Goal: Navigation & Orientation: Find specific page/section

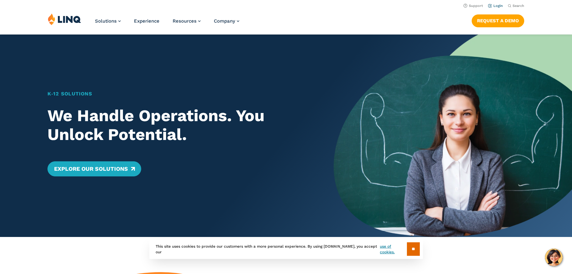
click at [500, 6] on link "Login" at bounding box center [495, 6] width 15 height 4
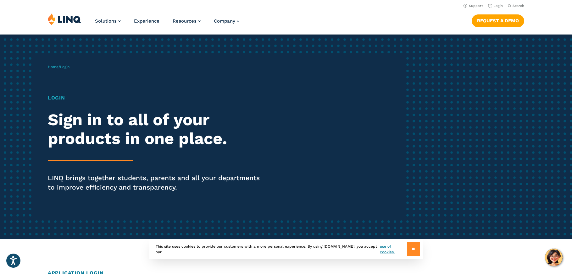
click at [415, 249] on input "**" at bounding box center [413, 250] width 13 height 14
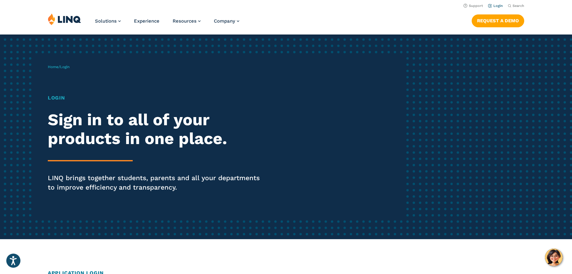
click at [497, 6] on link "Login" at bounding box center [495, 6] width 15 height 4
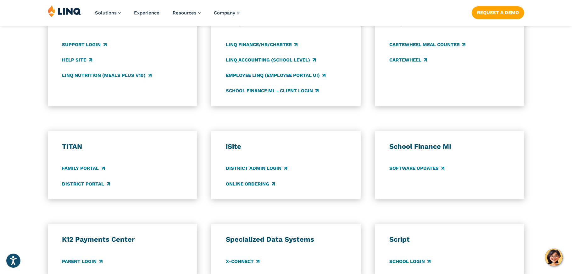
scroll to position [465, 0]
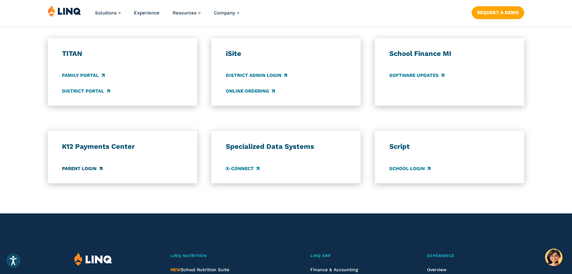
click at [87, 168] on link "Parent Login" at bounding box center [82, 168] width 40 height 7
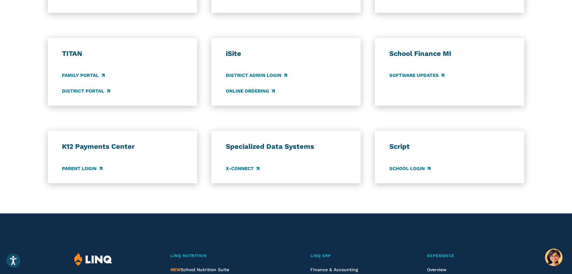
scroll to position [465, 0]
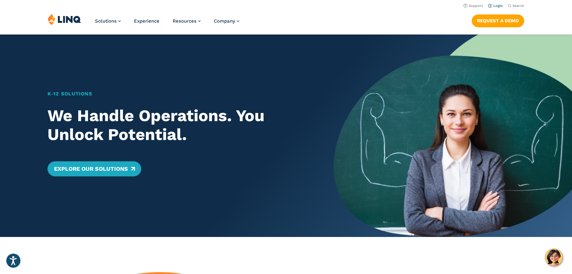
click at [497, 7] on link "Login" at bounding box center [495, 6] width 15 height 4
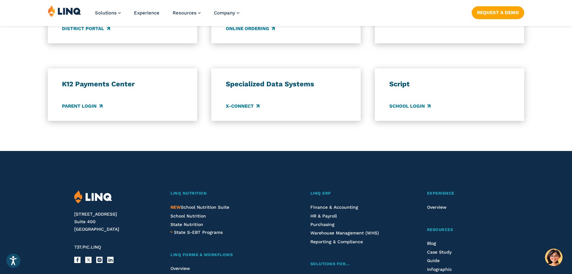
scroll to position [535, 0]
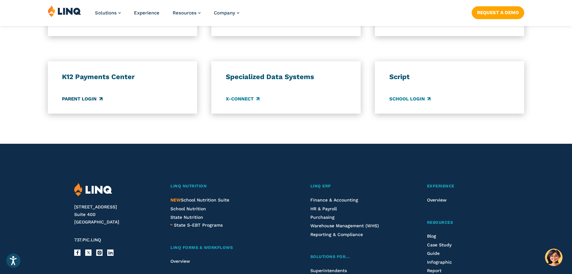
click at [90, 98] on link "Parent Login" at bounding box center [82, 99] width 40 height 7
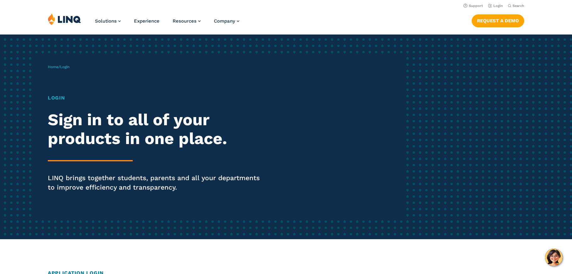
scroll to position [535, 0]
